Goal: Find specific page/section: Find specific page/section

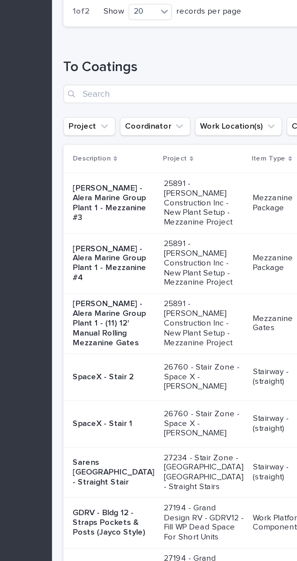
scroll to position [0, 70]
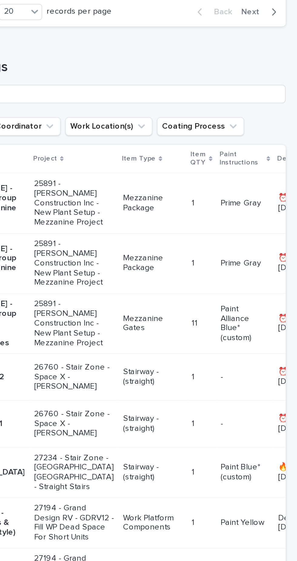
click at [279, 153] on span "Next" at bounding box center [274, 150] width 13 height 5
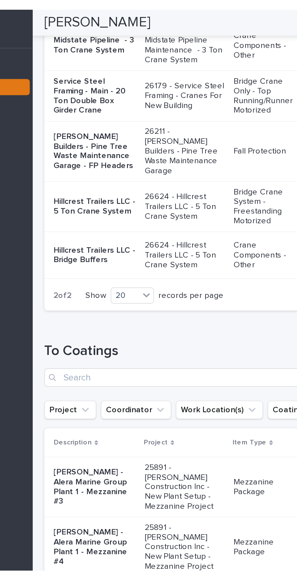
scroll to position [0, 0]
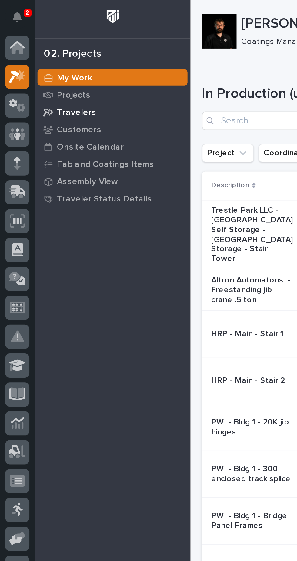
click at [36, 59] on p "Travelers" at bounding box center [40, 58] width 21 height 5
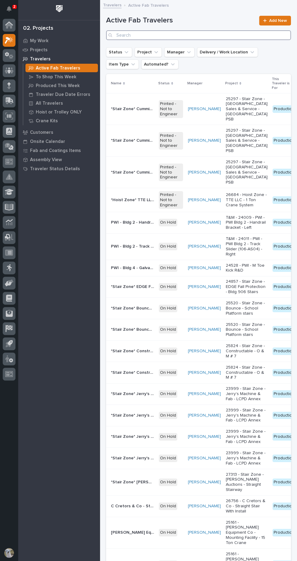
click at [130, 37] on input "Search" at bounding box center [198, 35] width 185 height 10
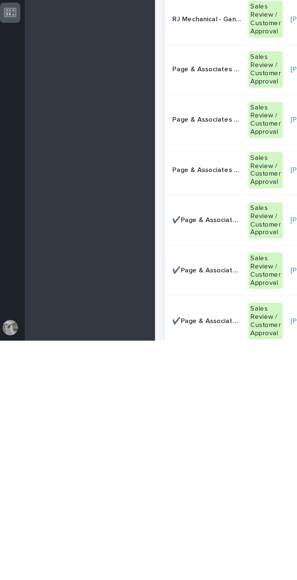
type input "486"
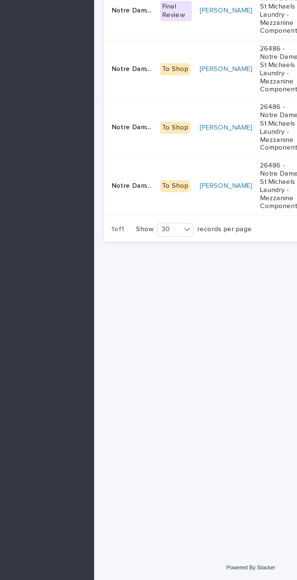
click at [124, 329] on p "Notre Dame Laundry - Main - Yellow Bag Mezz" at bounding box center [124, 331] width 27 height 6
